Goal: Task Accomplishment & Management: Use online tool/utility

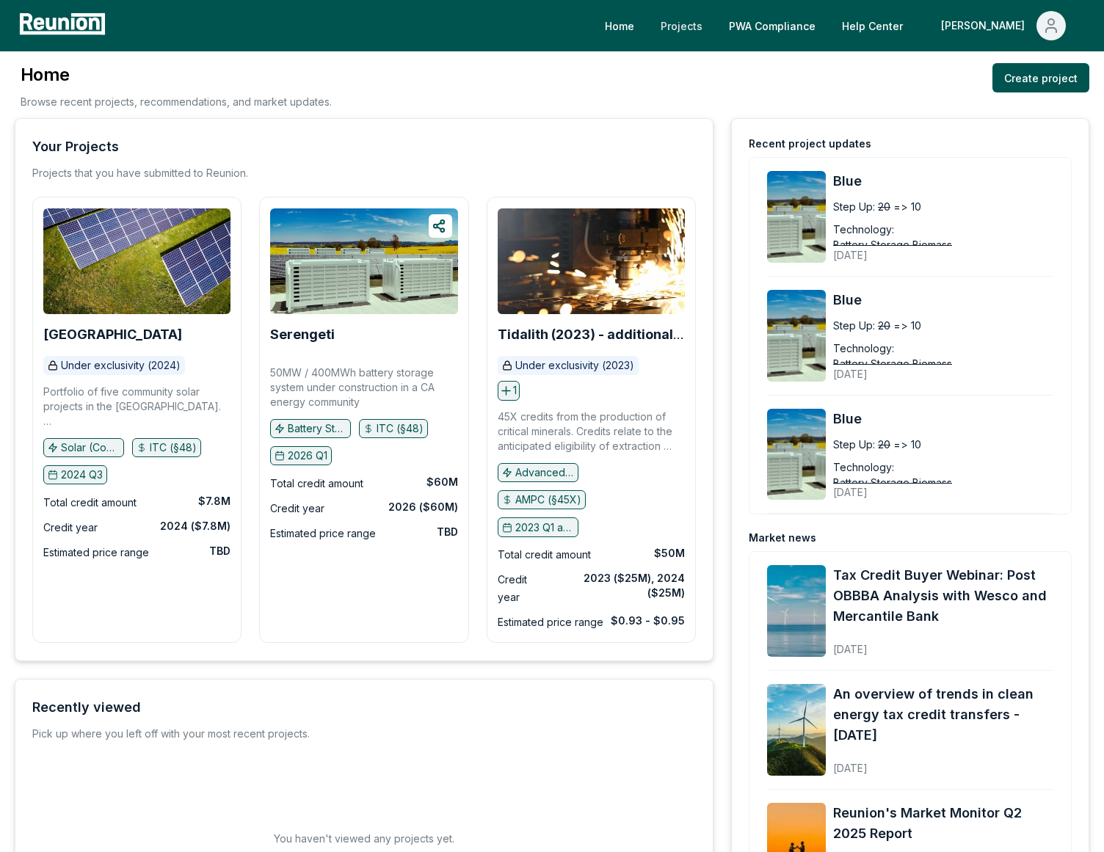
click at [714, 35] on link "Projects" at bounding box center [681, 25] width 65 height 29
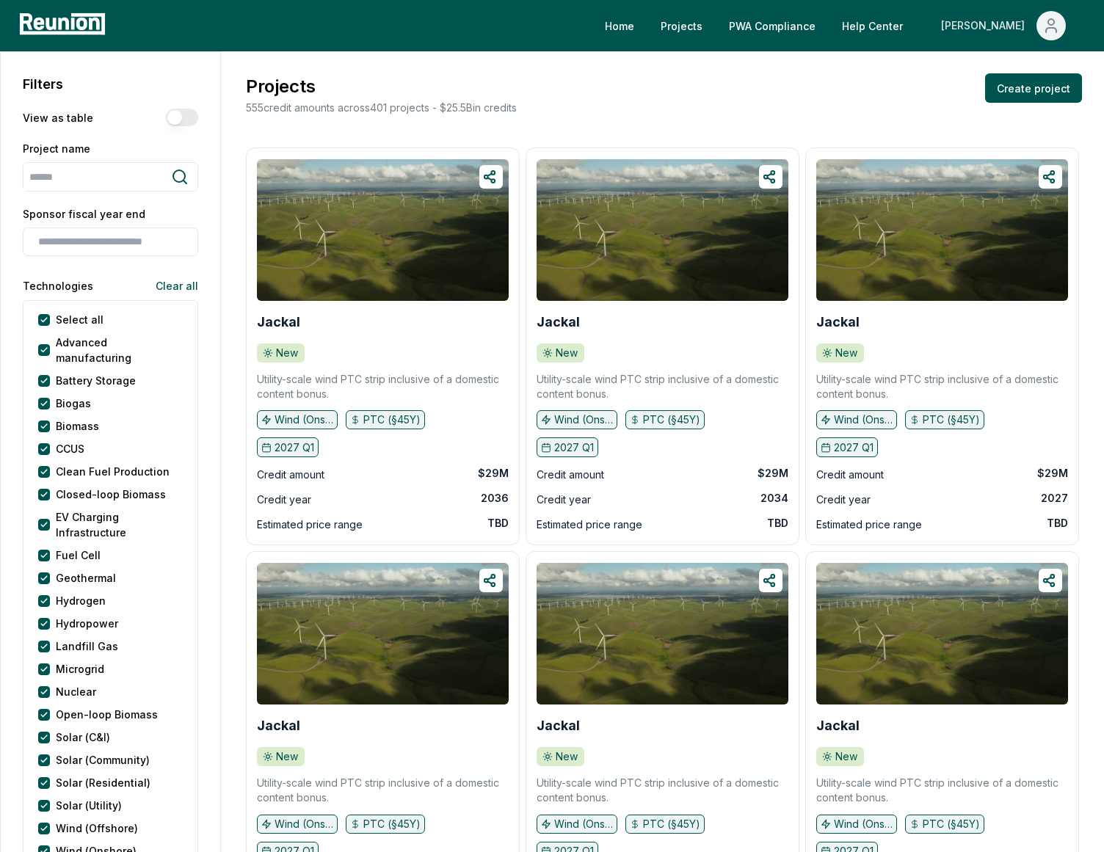
click at [1012, 27] on div "[PERSON_NAME]" at bounding box center [986, 25] width 90 height 29
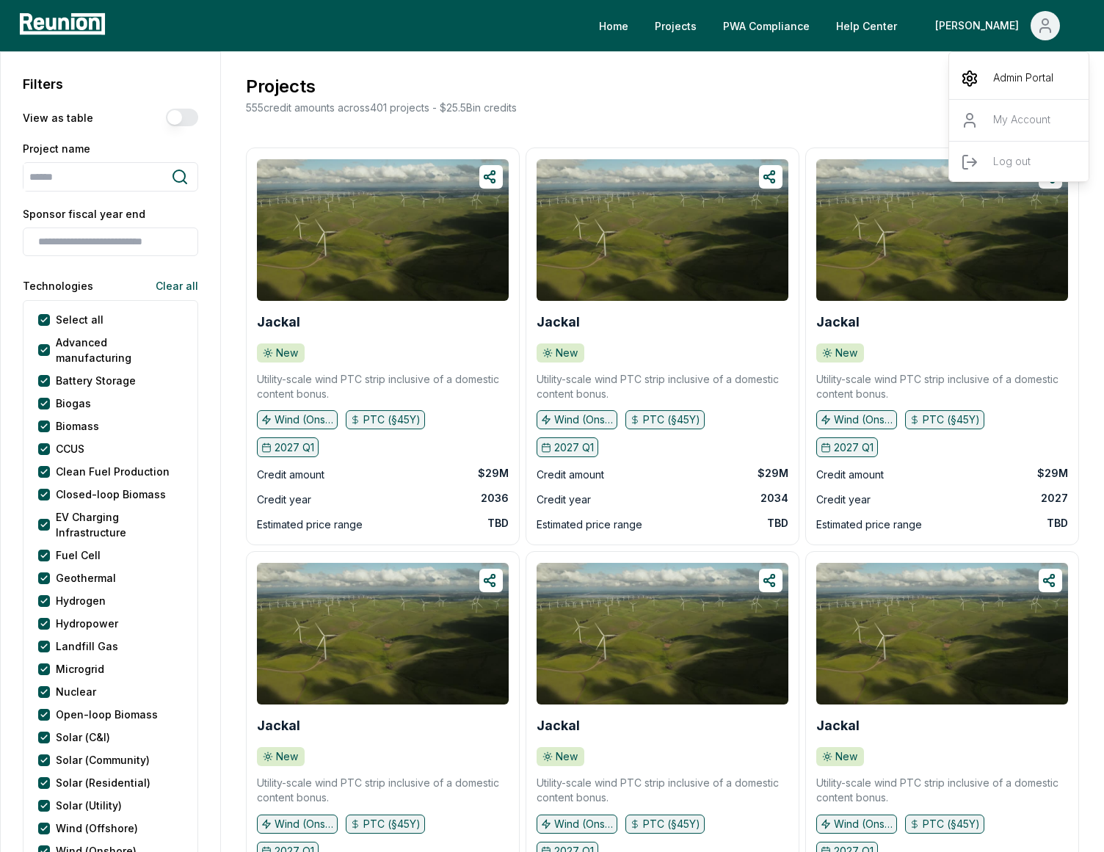
click at [981, 82] on div "Admin Portal" at bounding box center [1019, 78] width 141 height 41
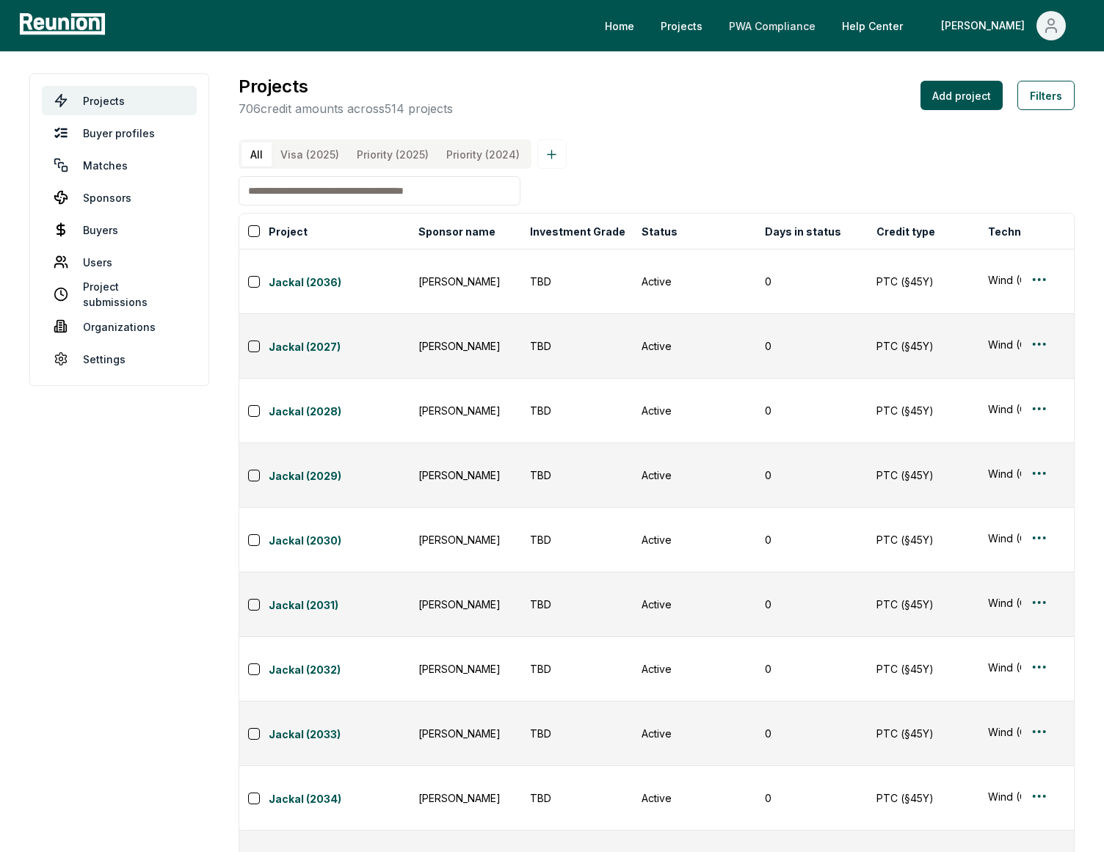
click at [822, 37] on link "PWA Compliance" at bounding box center [772, 25] width 110 height 29
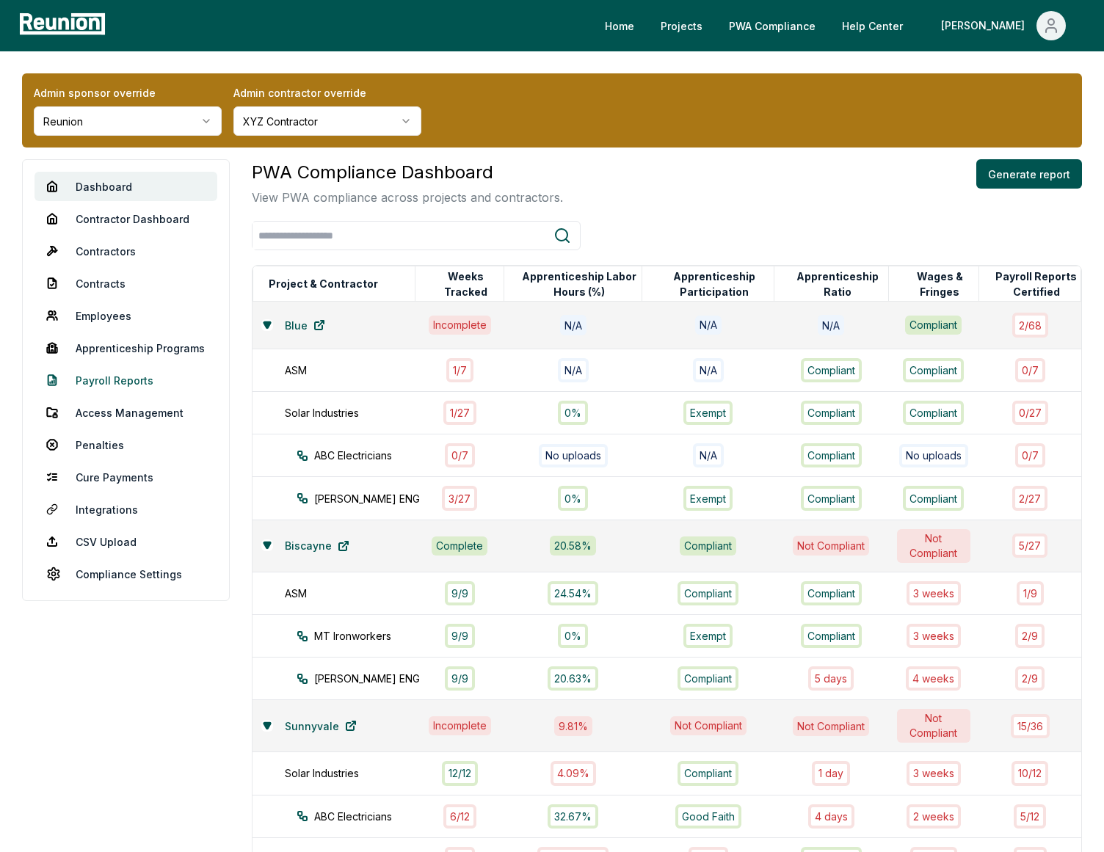
click at [109, 372] on link "Payroll Reports" at bounding box center [126, 380] width 183 height 29
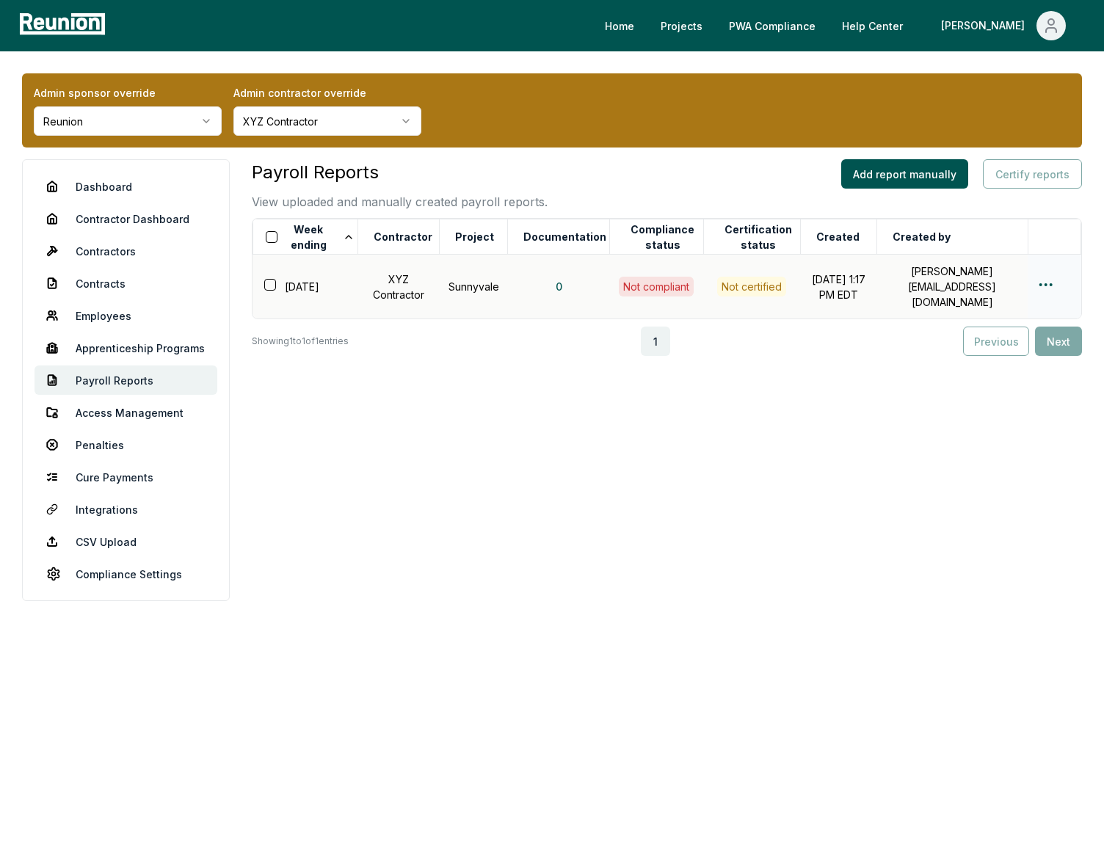
click at [1040, 277] on html "Please visit us on your desktop We're working on making our marketplace mobile-…" at bounding box center [552, 426] width 1104 height 852
click at [984, 331] on div "Edit" at bounding box center [1021, 338] width 139 height 24
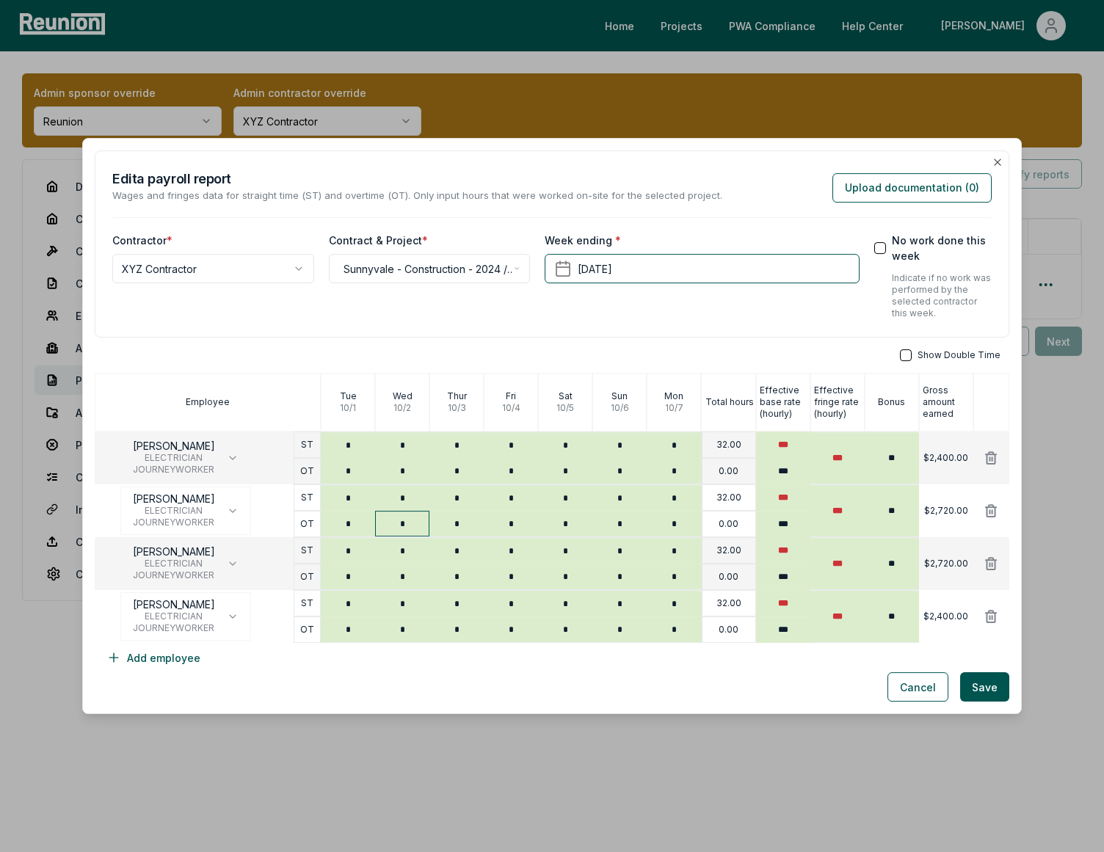
click at [399, 526] on input "*" at bounding box center [402, 524] width 54 height 26
type input "*"
click at [975, 685] on button "Save" at bounding box center [984, 686] width 49 height 29
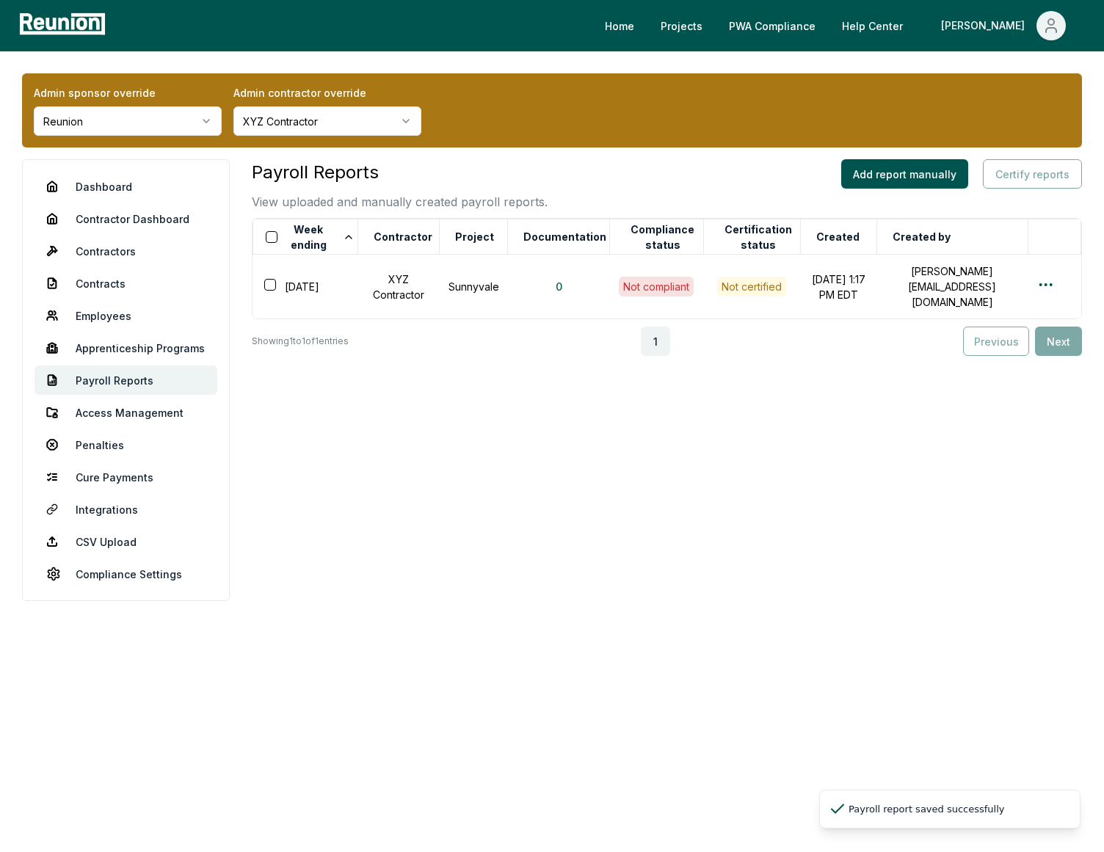
click at [675, 407] on div "Payroll Reports View uploaded and manually created payroll reports. Add report …" at bounding box center [667, 380] width 830 height 442
